Goal: Task Accomplishment & Management: Manage account settings

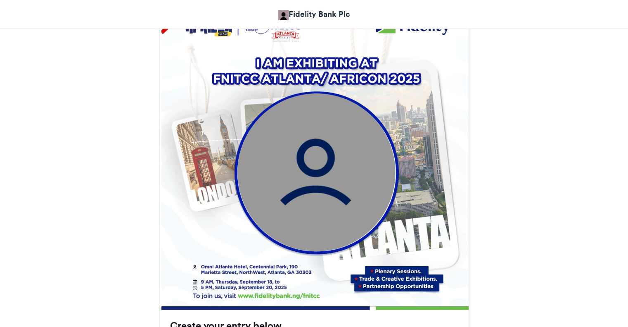
click at [320, 170] on img at bounding box center [316, 172] width 158 height 158
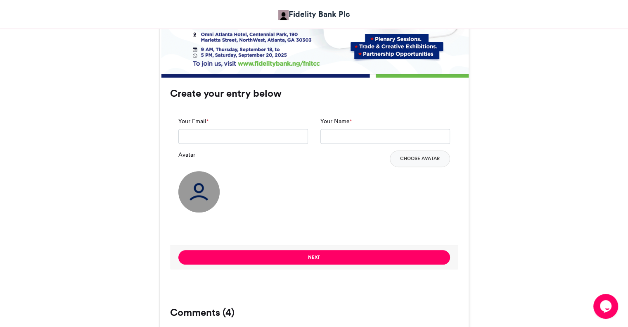
scroll to position [552, 0]
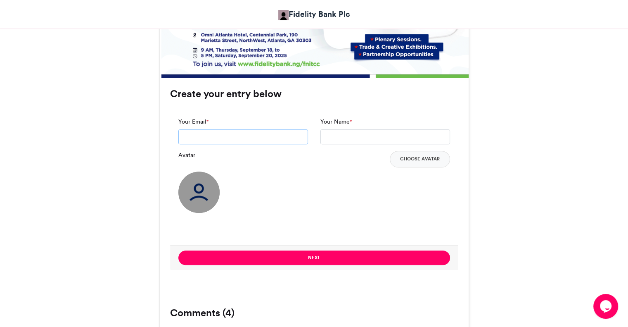
click at [266, 133] on input "Your Email *" at bounding box center [243, 136] width 130 height 15
type input "**********"
click at [337, 135] on input "Your Name *" at bounding box center [385, 136] width 130 height 15
type input "**********"
click at [429, 160] on button "Choose Avatar" at bounding box center [420, 159] width 60 height 17
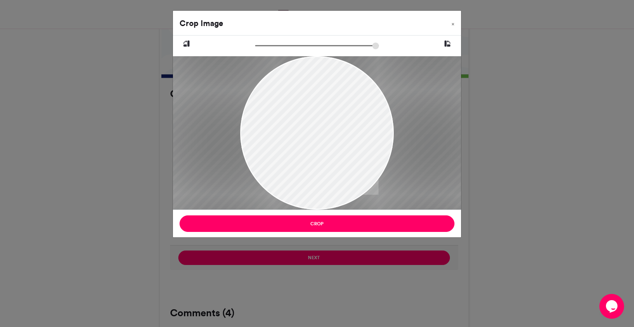
drag, startPoint x: 258, startPoint y: 47, endPoint x: 244, endPoint y: 51, distance: 14.5
click at [255, 50] on input "zoom" at bounding box center [317, 46] width 124 height 8
type input "******"
drag, startPoint x: 377, startPoint y: 44, endPoint x: 220, endPoint y: 52, distance: 157.1
click at [255, 50] on input "zoom" at bounding box center [317, 46] width 124 height 8
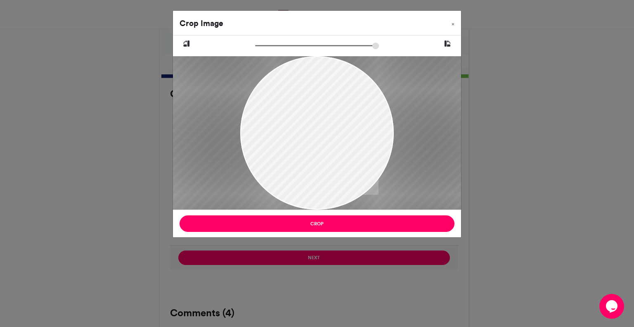
click at [186, 43] on icon at bounding box center [186, 43] width 7 height 11
click at [448, 43] on icon at bounding box center [447, 43] width 7 height 11
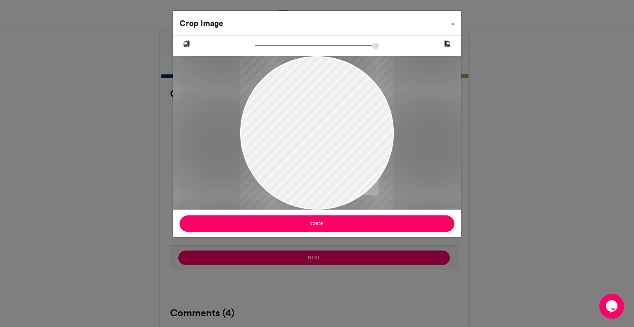
click at [185, 44] on icon at bounding box center [186, 43] width 7 height 11
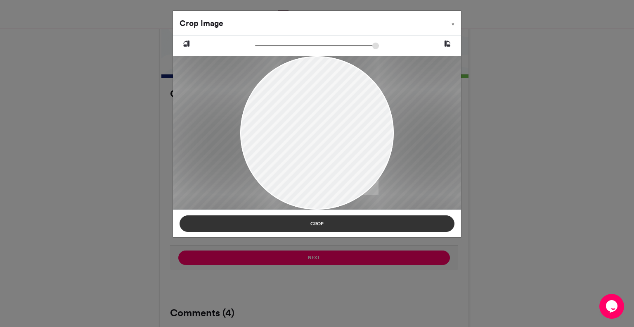
click at [306, 225] on button "Crop" at bounding box center [317, 223] width 275 height 17
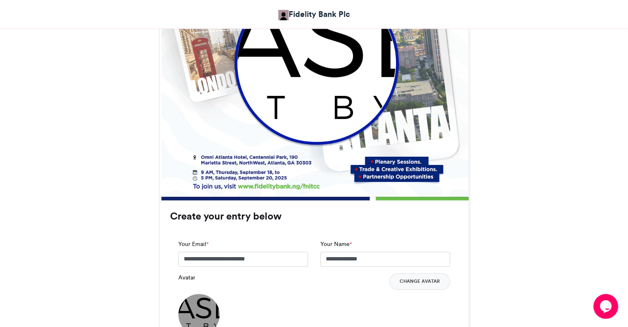
scroll to position [446, 0]
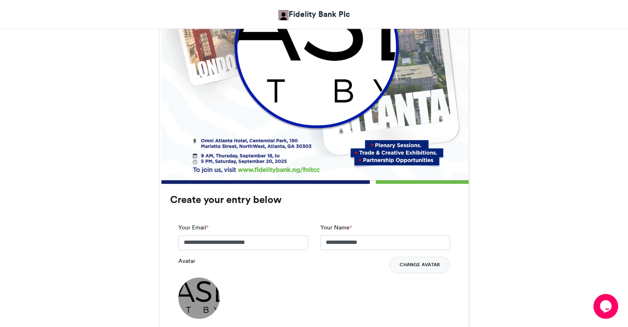
click at [426, 261] on button "Change Avatar" at bounding box center [419, 264] width 61 height 17
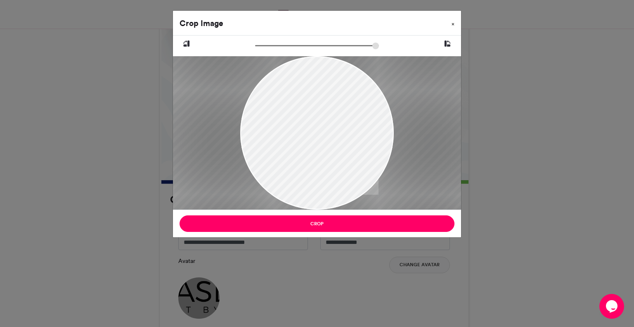
click at [453, 24] on span "×" at bounding box center [453, 23] width 3 height 5
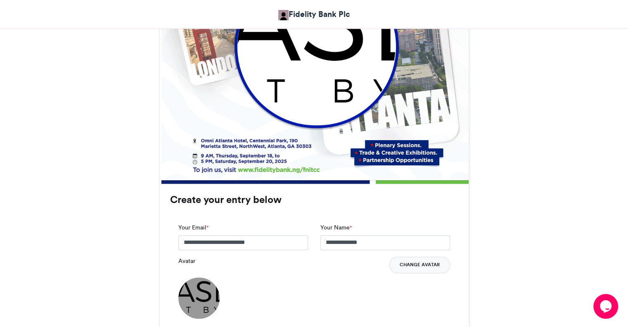
click at [408, 265] on button "Change Avatar" at bounding box center [419, 264] width 61 height 17
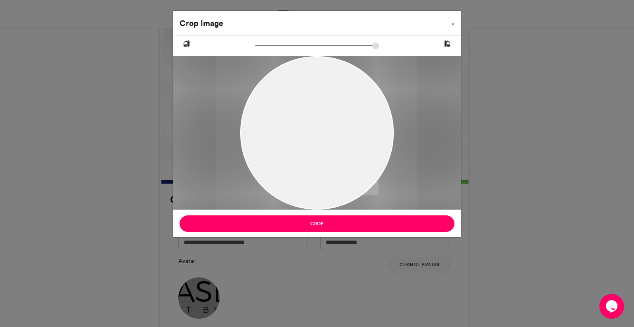
type input "******"
drag, startPoint x: 259, startPoint y: 44, endPoint x: 230, endPoint y: 45, distance: 29.8
click at [255, 45] on input "zoom" at bounding box center [317, 46] width 124 height 8
drag, startPoint x: 324, startPoint y: 95, endPoint x: 312, endPoint y: 97, distance: 12.2
click at [312, 97] on div at bounding box center [305, 132] width 199 height 153
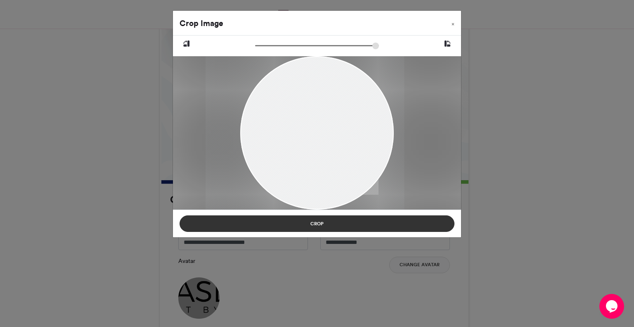
click at [327, 225] on button "Crop" at bounding box center [317, 223] width 275 height 17
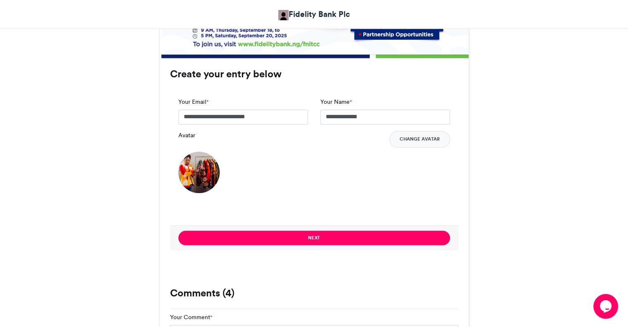
scroll to position [857, 0]
